Goal: Task Accomplishment & Management: Use online tool/utility

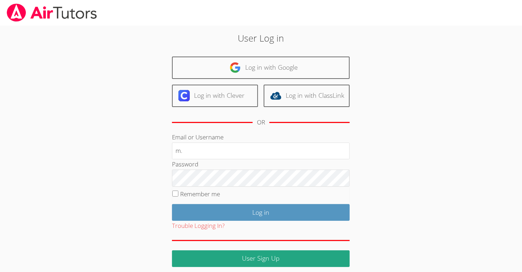
type input "[EMAIL_ADDRESS][DOMAIN_NAME]"
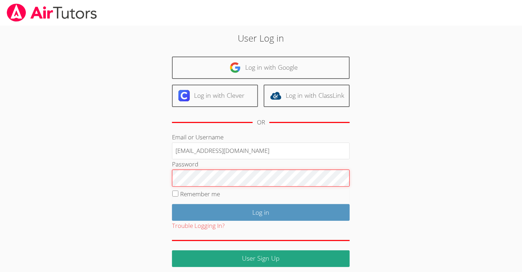
click at [172, 204] on input "Log in" at bounding box center [261, 212] width 178 height 17
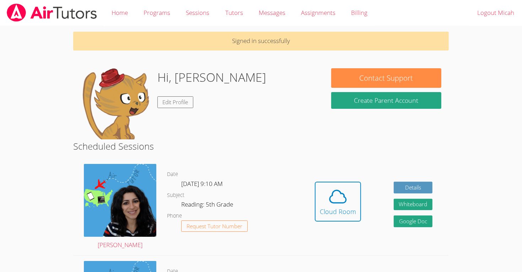
click at [334, 174] on div "Hidden Cloud Room Details Whiteboard Hidden Google Doc" at bounding box center [374, 207] width 150 height 97
click at [337, 192] on icon at bounding box center [338, 197] width 20 height 20
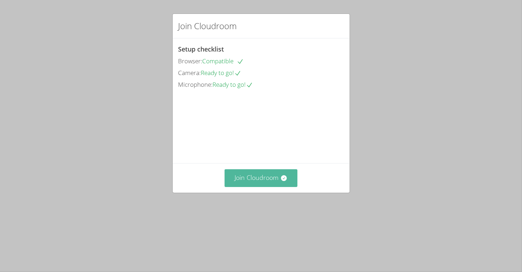
click at [275, 187] on button "Join Cloudroom" at bounding box center [261, 177] width 73 height 17
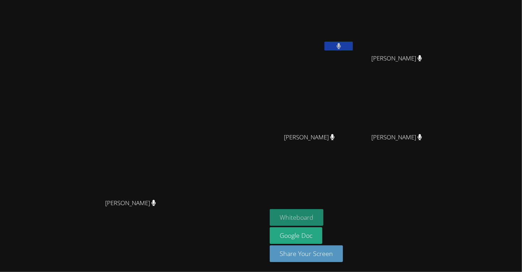
click at [324, 213] on button "Whiteboard" at bounding box center [297, 217] width 54 height 17
